Goal: Information Seeking & Learning: Learn about a topic

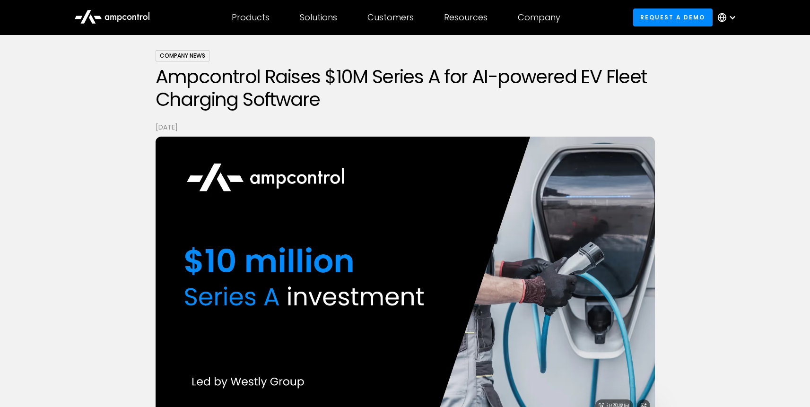
scroll to position [56, 0]
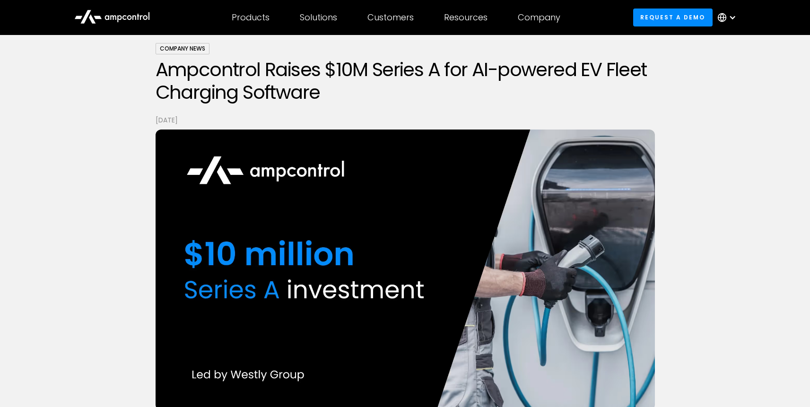
click at [712, 115] on div "Company News Ampcontrol Raises $10M Series A for AI-powered EV Fleet Charging S…" at bounding box center [405, 217] width 810 height 477
click at [733, 16] on div at bounding box center [733, 18] width 8 height 8
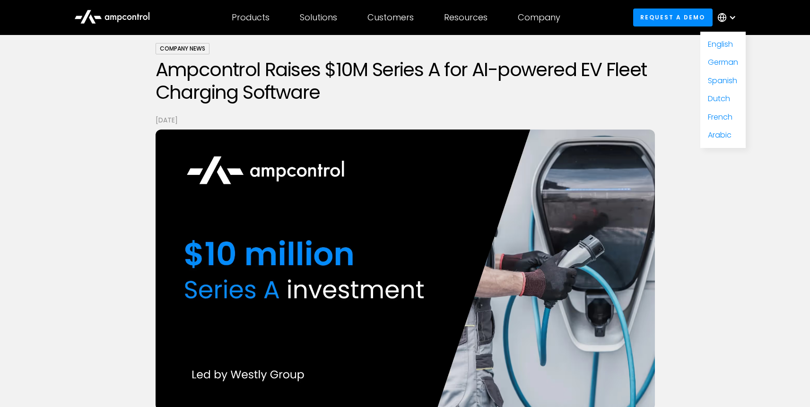
click at [733, 16] on div at bounding box center [733, 18] width 8 height 8
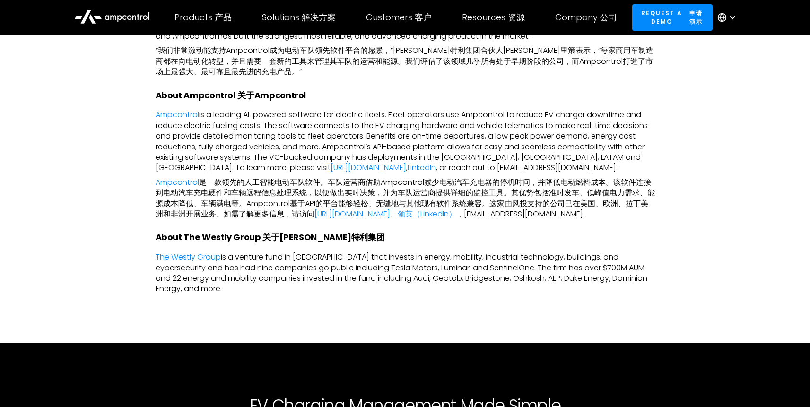
scroll to position [1203, 0]
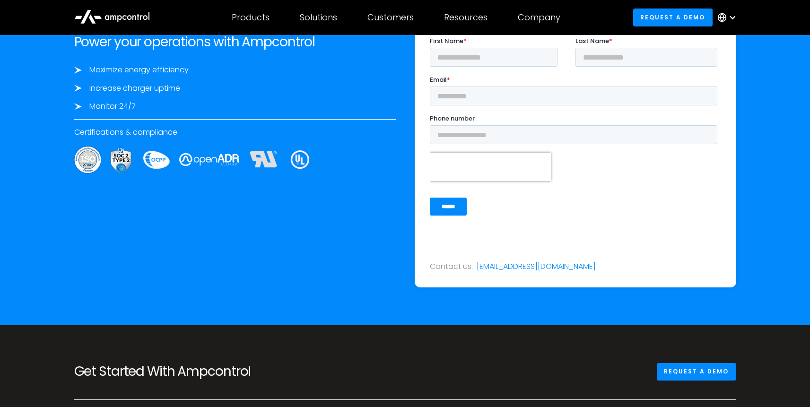
scroll to position [3463, 0]
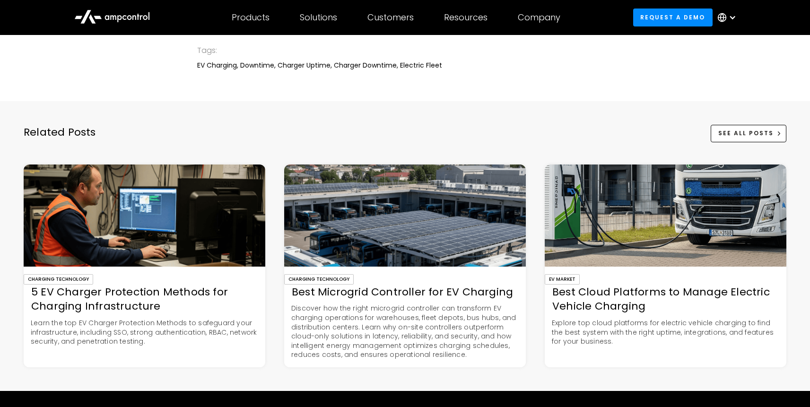
scroll to position [4220, 0]
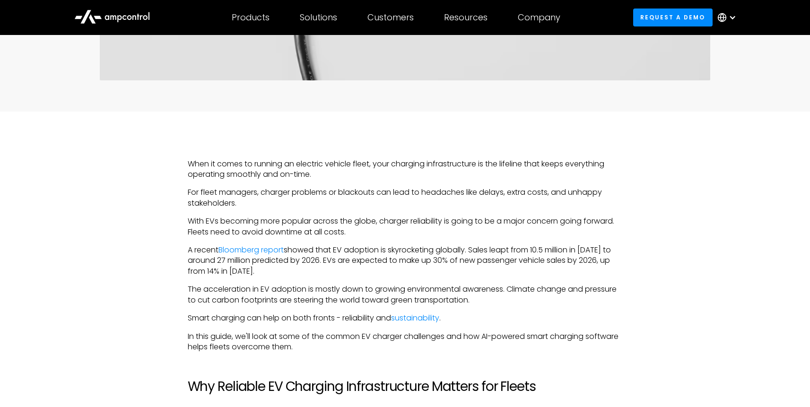
scroll to position [680, 0]
